Goal: Find specific page/section: Find specific page/section

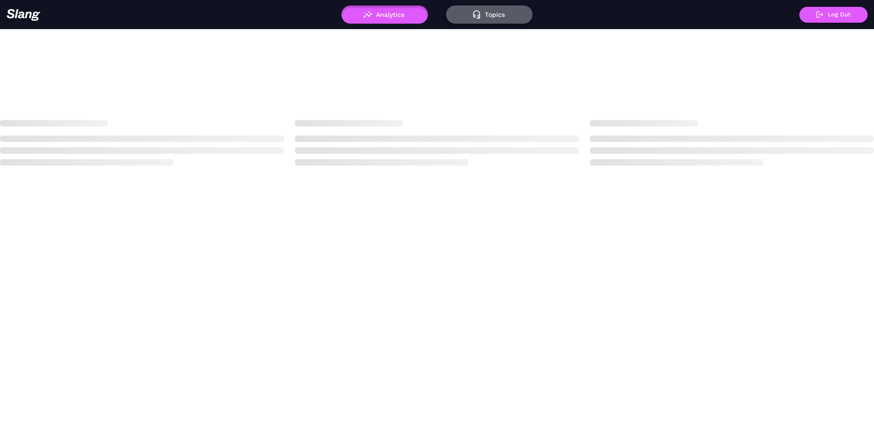
click at [471, 18] on button "Topics" at bounding box center [489, 14] width 86 height 18
